Goal: Task Accomplishment & Management: Manage account settings

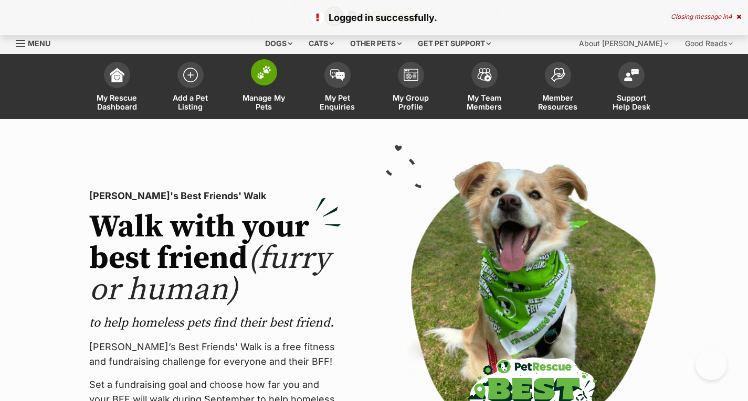
click at [262, 81] on span at bounding box center [264, 72] width 26 height 26
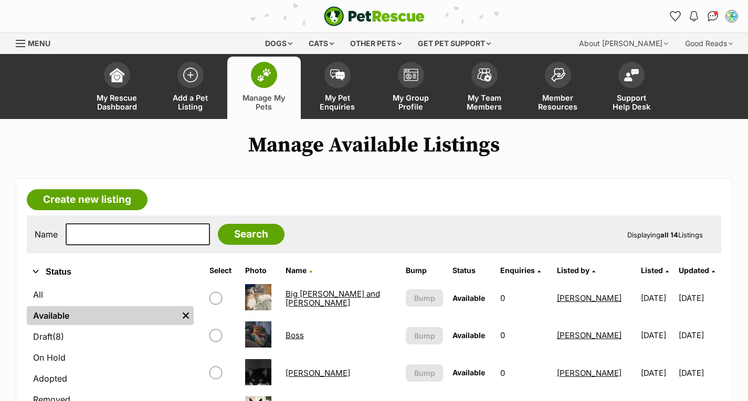
click at [16, 43] on span "Menu" at bounding box center [20, 43] width 9 height 1
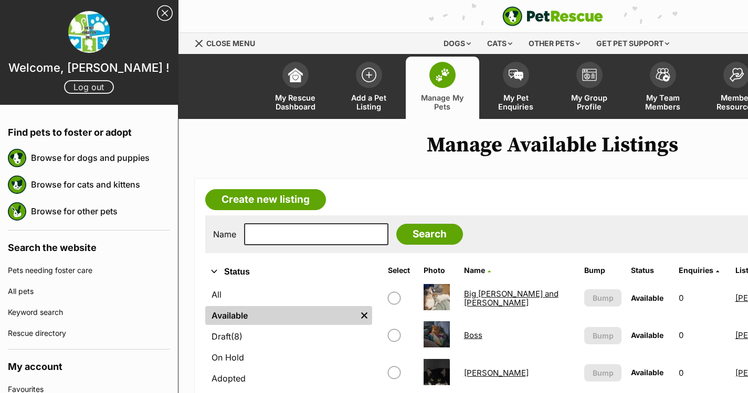
click at [67, 83] on link "Log out" at bounding box center [89, 87] width 50 height 14
